Goal: Task Accomplishment & Management: Manage account settings

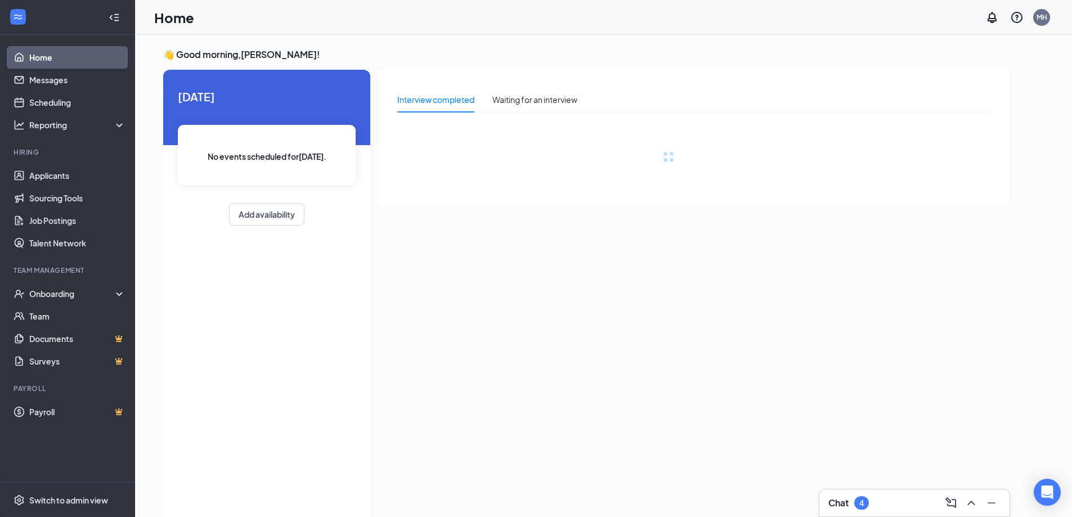
click at [864, 505] on div "4" at bounding box center [861, 504] width 5 height 10
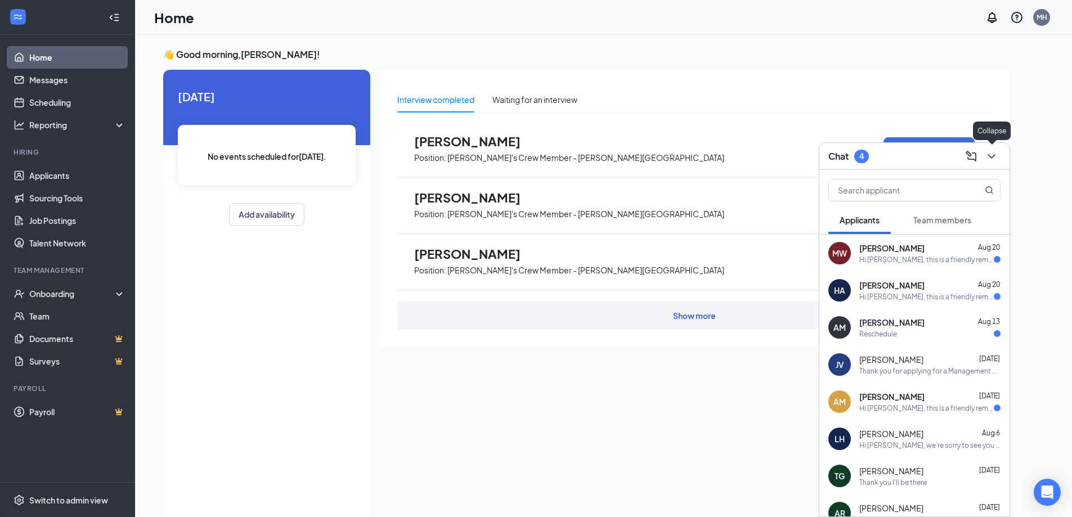
click at [993, 162] on icon "ChevronDown" at bounding box center [992, 157] width 14 height 14
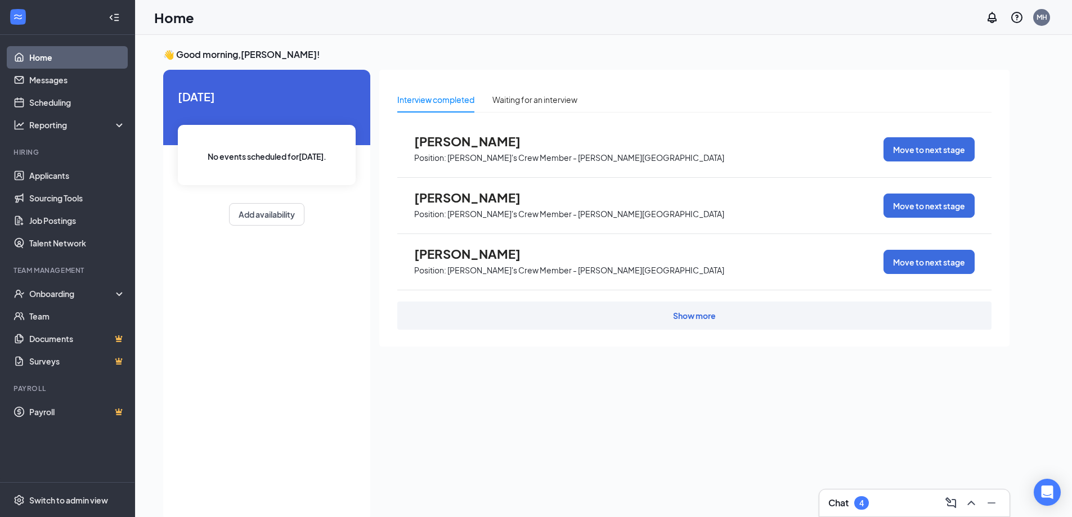
click at [607, 378] on div "Interview completed Waiting for an interview [PERSON_NAME] Position: [PERSON_NA…" at bounding box center [694, 292] width 630 height 445
click at [50, 298] on div "Onboarding" at bounding box center [72, 293] width 87 height 11
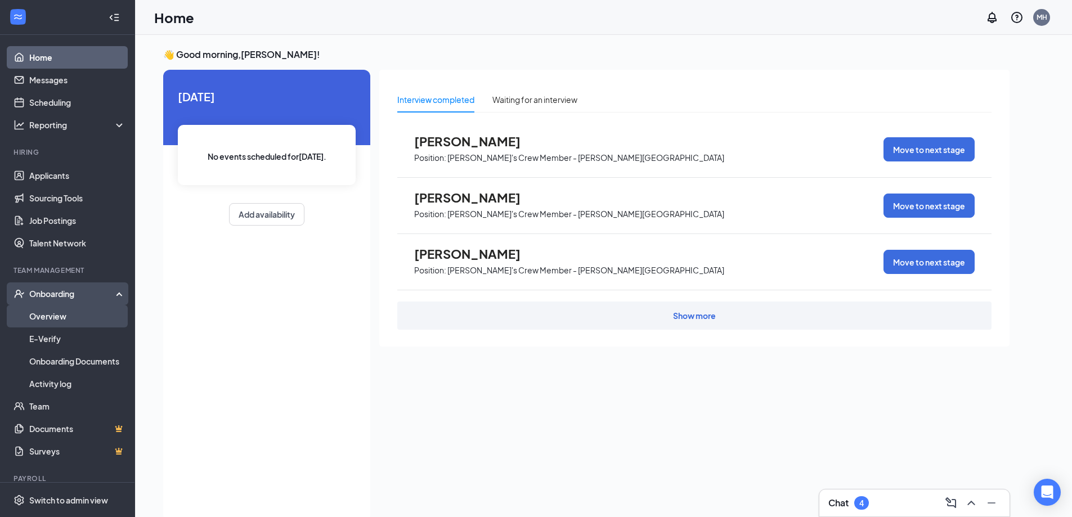
click at [48, 315] on link "Overview" at bounding box center [77, 316] width 96 height 23
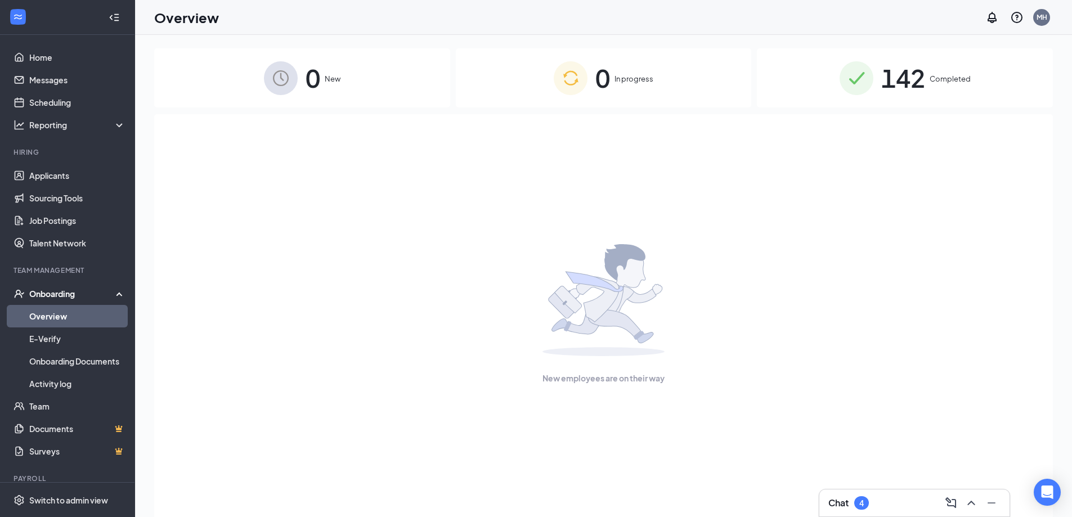
click at [938, 77] on span "Completed" at bounding box center [950, 78] width 41 height 11
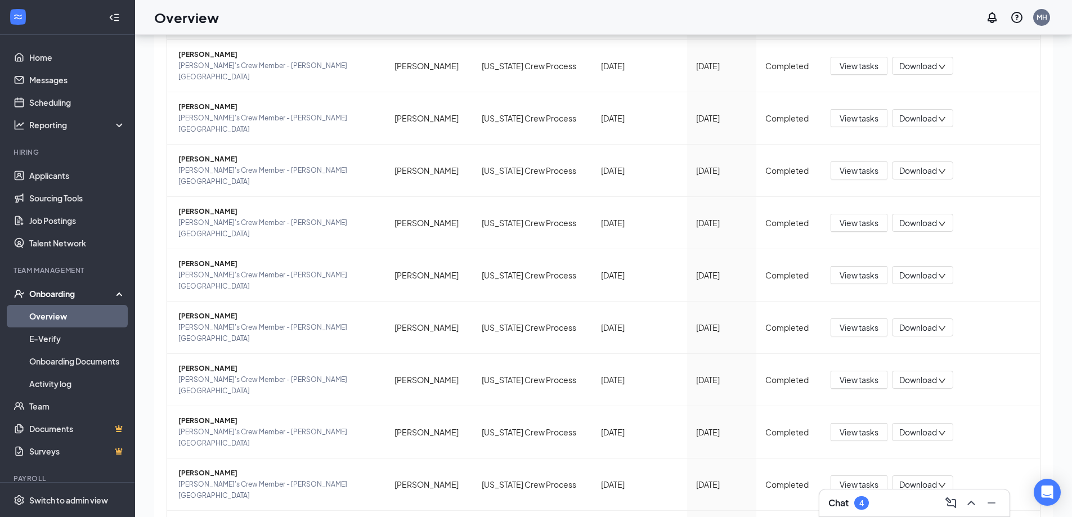
scroll to position [51, 0]
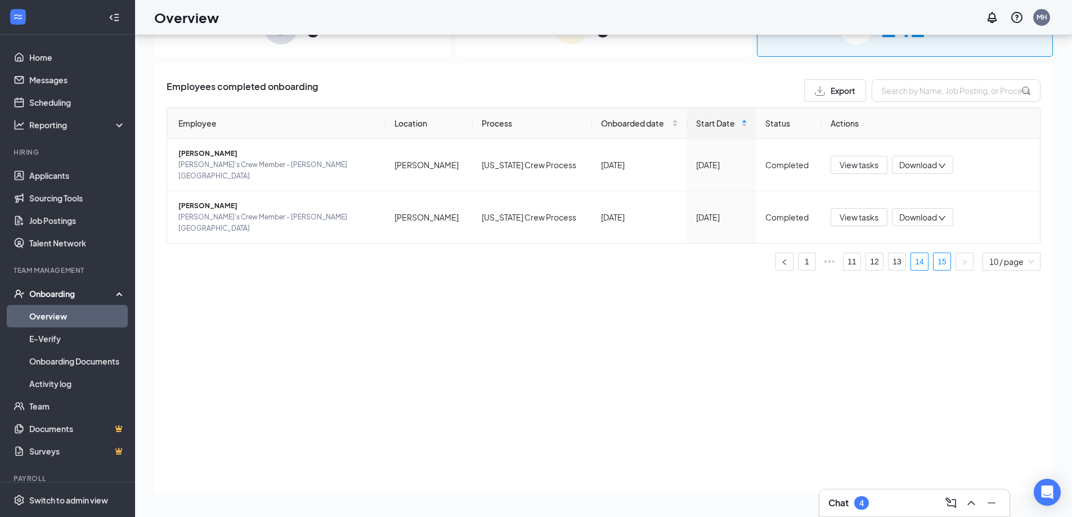
click at [922, 253] on link "14" at bounding box center [919, 261] width 17 height 17
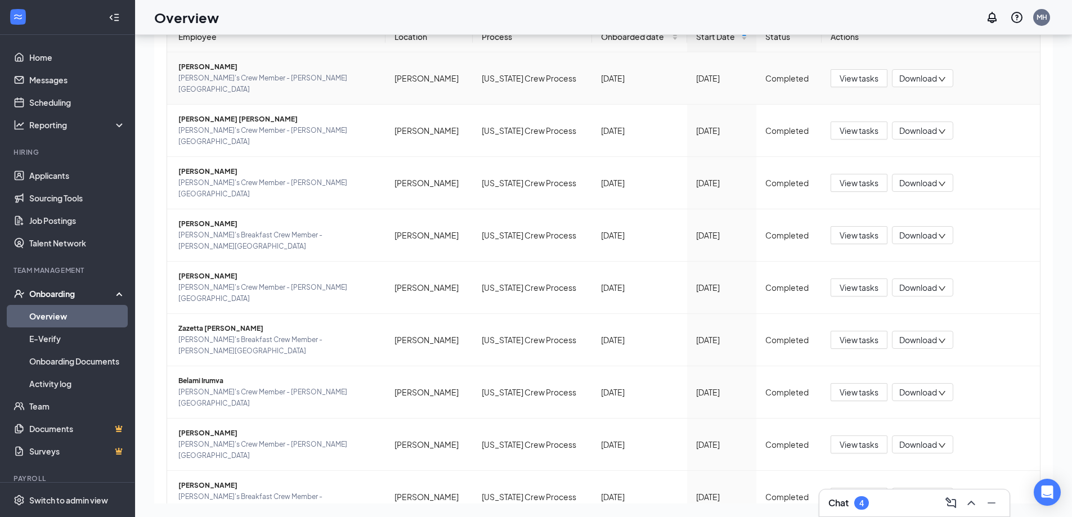
scroll to position [113, 0]
